Goal: Find specific page/section: Find specific page/section

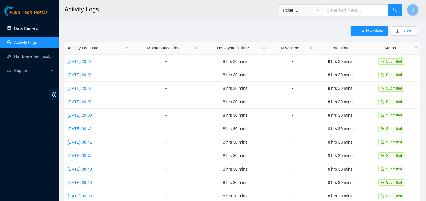
click at [26, 26] on link "Data Centers" at bounding box center [26, 28] width 24 height 5
